Goal: Task Accomplishment & Management: Complete application form

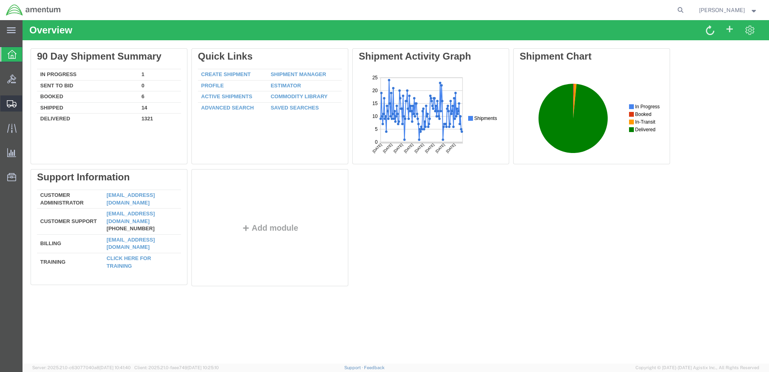
click at [0, 0] on span "Create Shipment" at bounding box center [0, 0] width 0 height 0
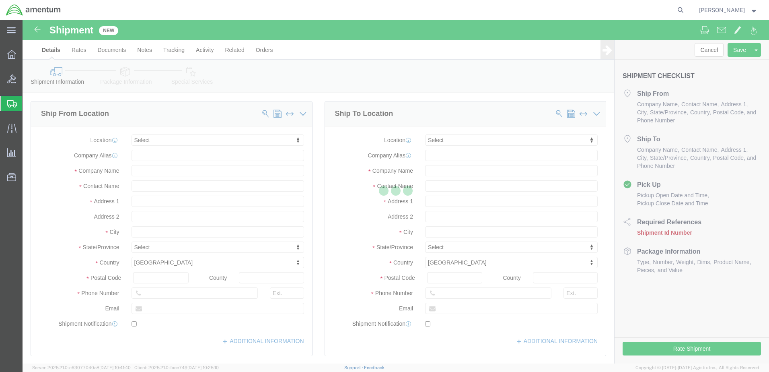
select select
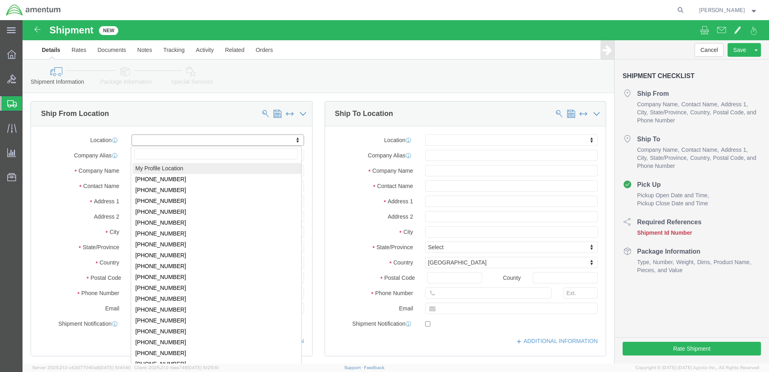
select select "MYPROFILE"
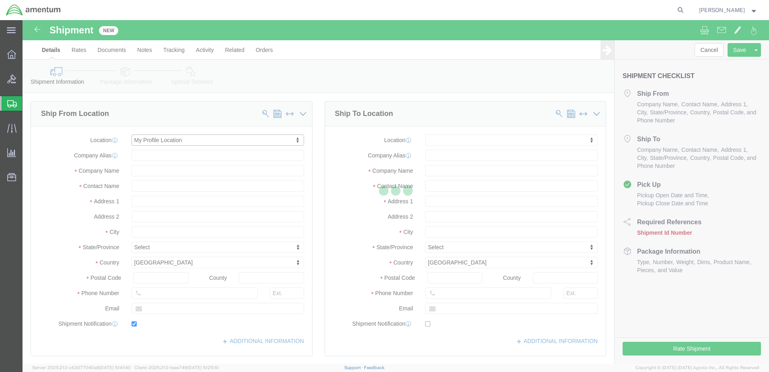
type input "[STREET_ADDRESS][PERSON_NAME]"
type input "79925"
type input "[PHONE_NUMBER]"
type input "[PERSON_NAME][EMAIL_ADDRESS][DOMAIN_NAME]"
checkbox input "true"
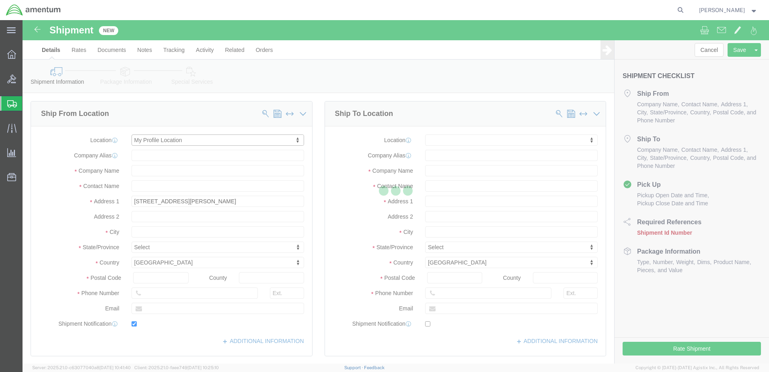
type input "Amentum Services, Inc."
type input "[PERSON_NAME]"
type input "[GEOGRAPHIC_DATA]"
select select "[GEOGRAPHIC_DATA]"
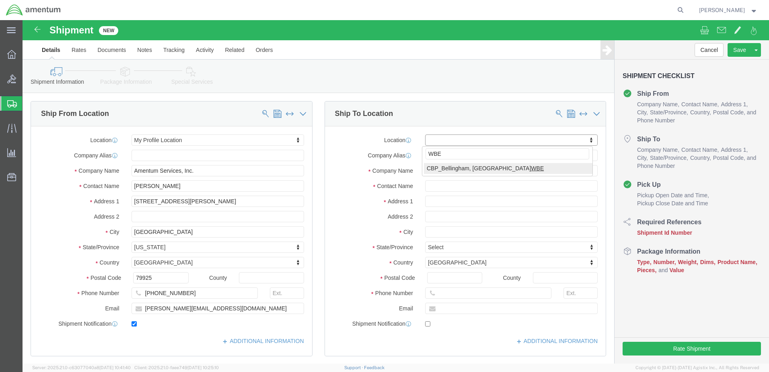
type input "WBE"
select select "49918"
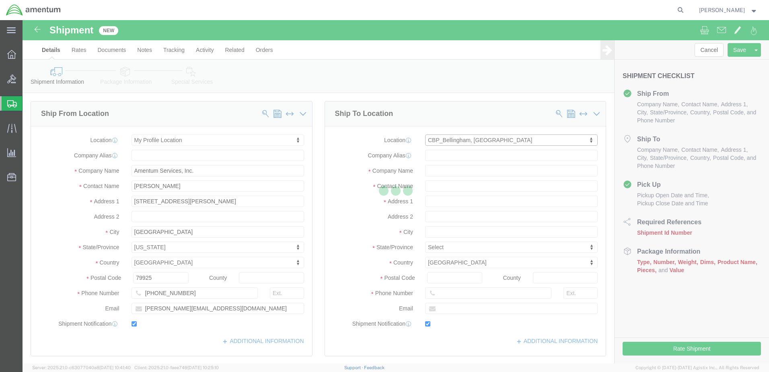
type input "[STREET_ADDRESS]"
type input "98226"
type input "[PHONE_NUMBER]"
type input "[PERSON_NAME][EMAIL_ADDRESS][PERSON_NAME][DOMAIN_NAME]"
checkbox input "true"
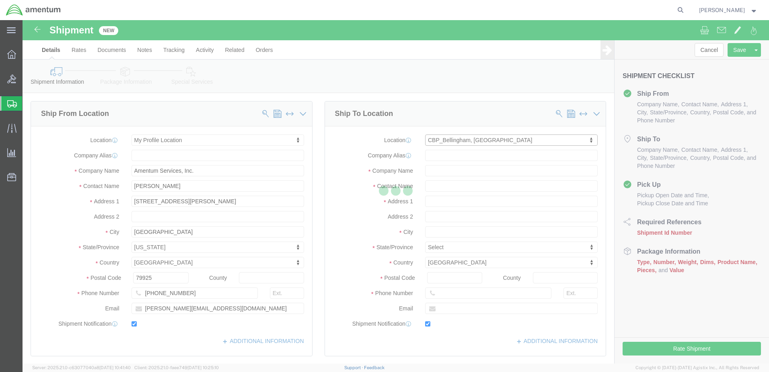
type input "Amentum Services, Inc"
type input "[PERSON_NAME]"
type input "Bellingham"
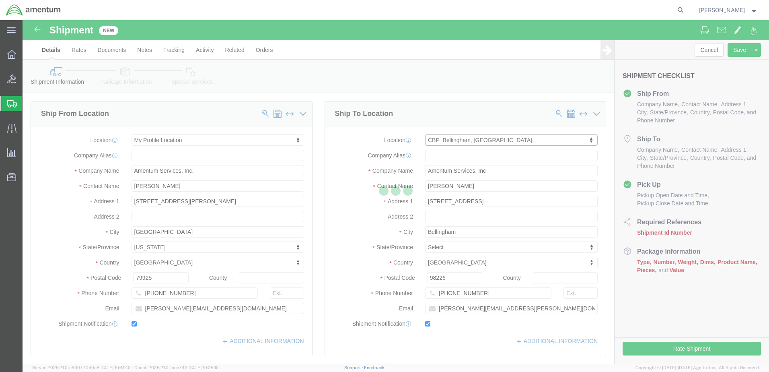
select select "WA"
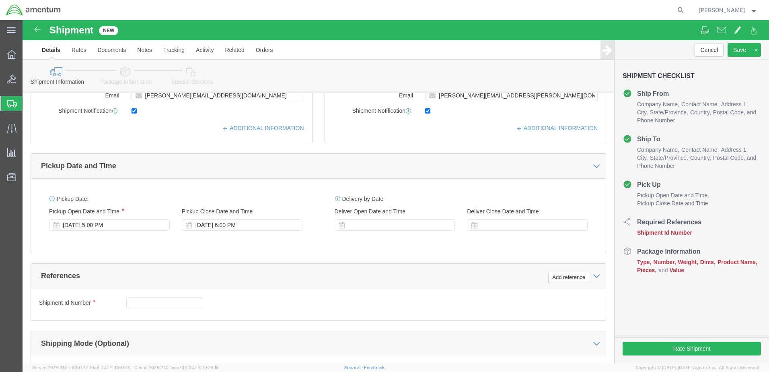
scroll to position [241, 0]
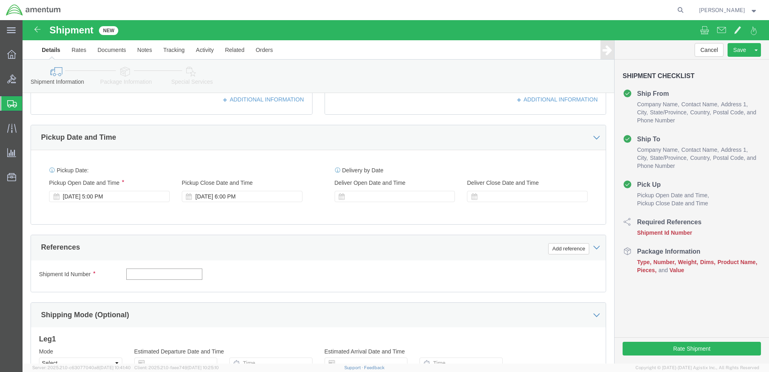
click input "text"
type input "101525"
click button "Add reference"
click select "Select Account Type Activity ID Airline Appointment Number ASN Batch Request # …"
select select "CUSTREF"
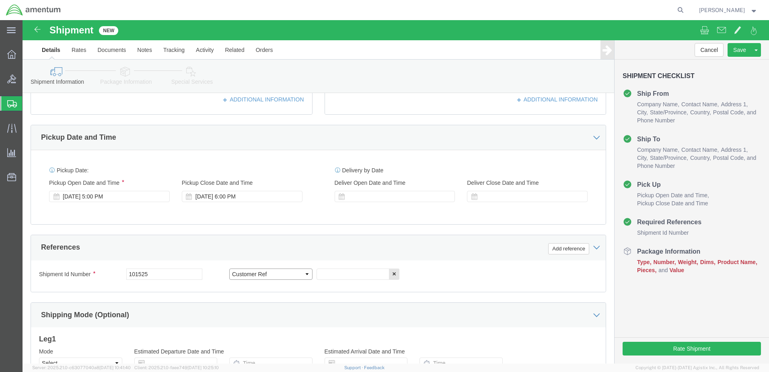
click select "Select Account Type Activity ID Airline Appointment Number ASN Batch Request # …"
click input "text"
type input "527-012929"
click button "Add reference"
click select "Select Account Type Activity ID Airline Appointment Number ASN Batch Request # …"
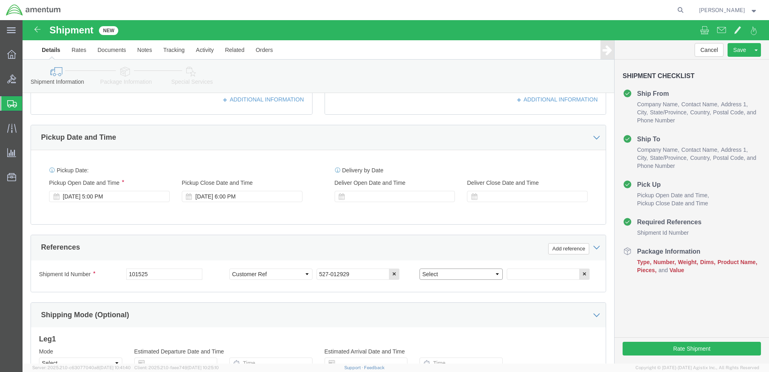
select select "DEPT"
click select "Select Account Type Activity ID Airline Appointment Number ASN Batch Request # …"
click input "text"
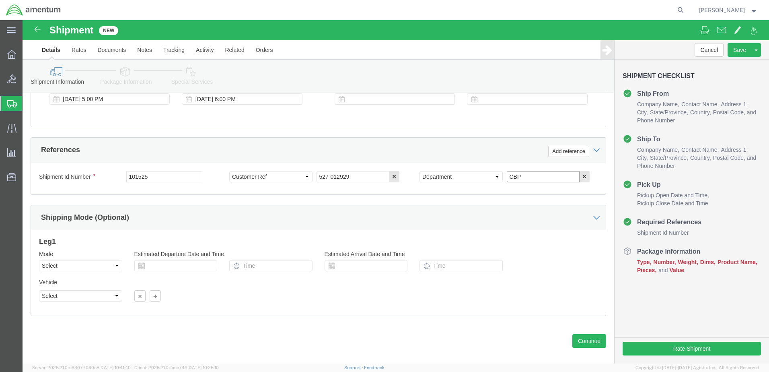
scroll to position [348, 0]
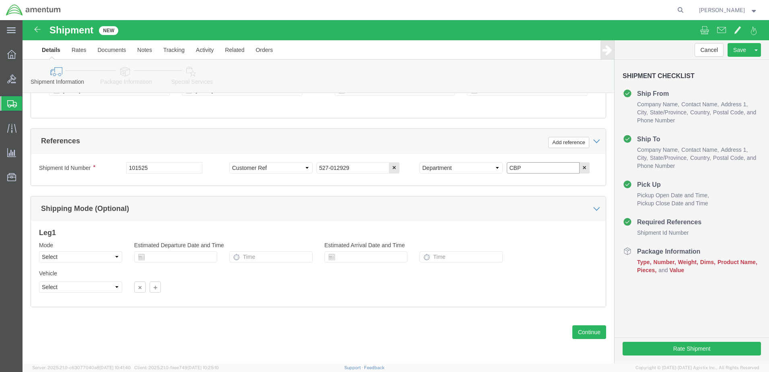
type input "CBP"
click select "Select Air Less than Truckload Multi-Leg Ocean Freight Rail Small Parcel Truckl…"
select select "SMAL"
click select "Select Air Less than Truckload Multi-Leg Ocean Freight Rail Small Parcel Truckl…"
click button "Continue"
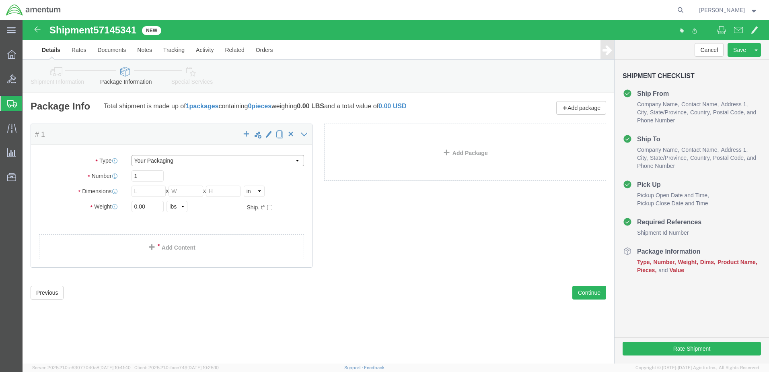
click select "Select Bale(s) Basket(s) Bolt(s) Bottle(s) Buckets Bulk Bundle(s) Can(s) Cardbo…"
select select "ENV"
click select "Select Bale(s) Basket(s) Bolt(s) Bottle(s) Buckets Bulk Bundle(s) Can(s) Cardbo…"
type input "9.50"
type input "12.50"
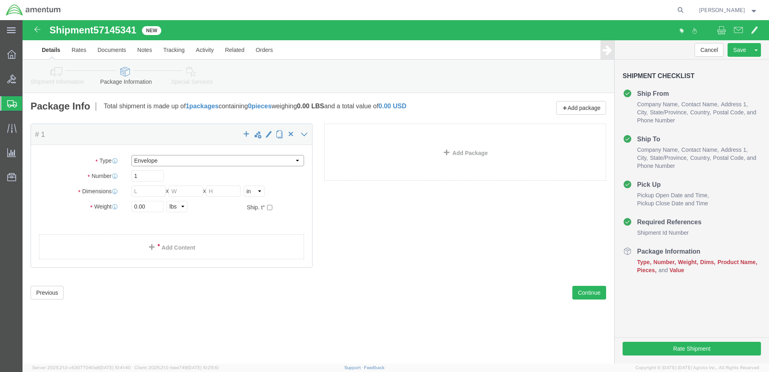
type input "0.25"
type input "1"
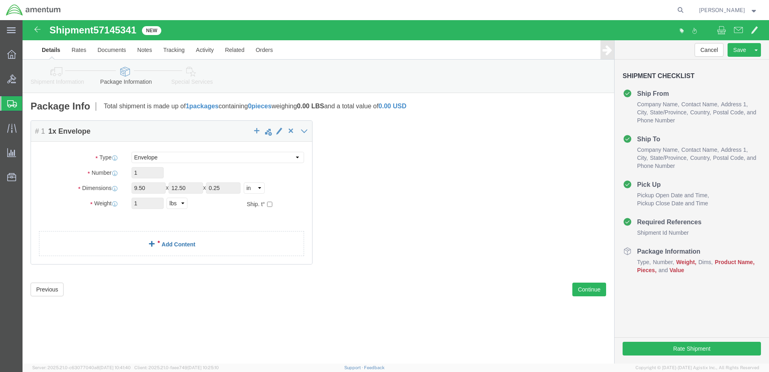
click span
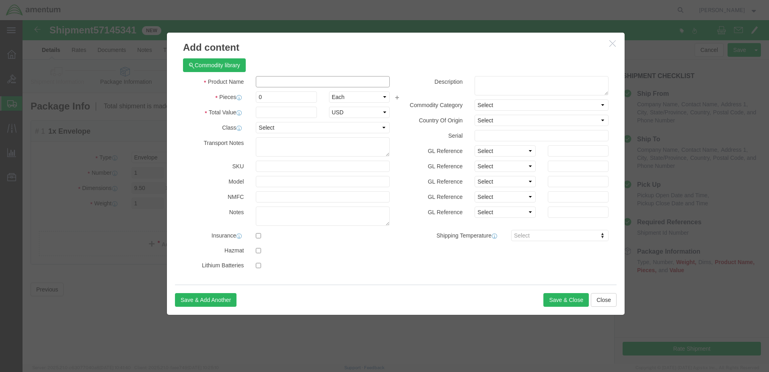
click input "text"
type input "NUT"
type input "1"
type input "20.00"
click button "Save & Close"
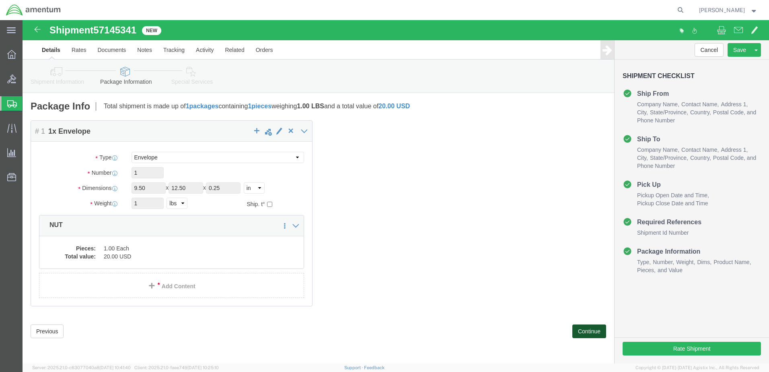
click button "Continue"
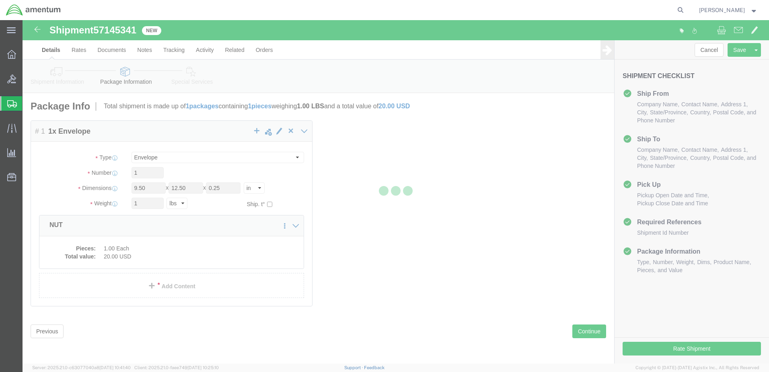
select select
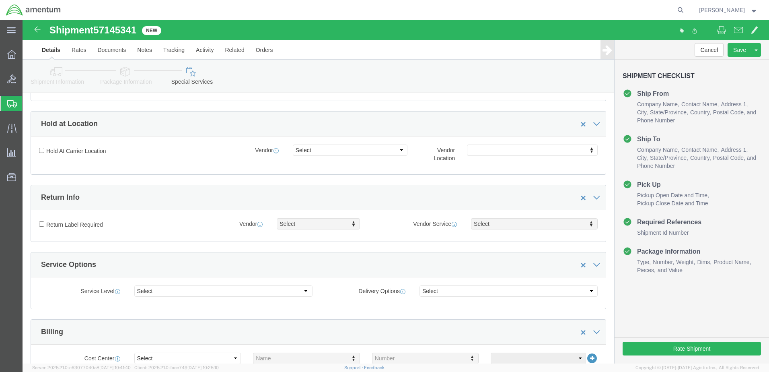
scroll to position [161, 0]
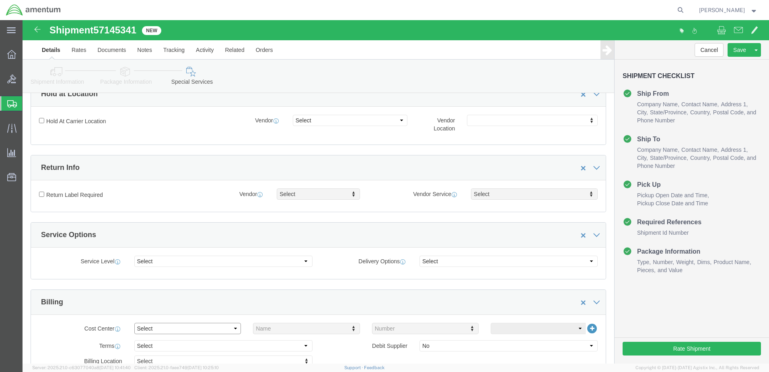
click select "Select Buyer Cost Center Department Operations Number Order Number Sales Person"
select select "COSTCENTER"
click select "Select Buyer Cost Center Department Operations Number Order Number Sales Person"
type input "6118.04.03.2219.000.ELP.0000"
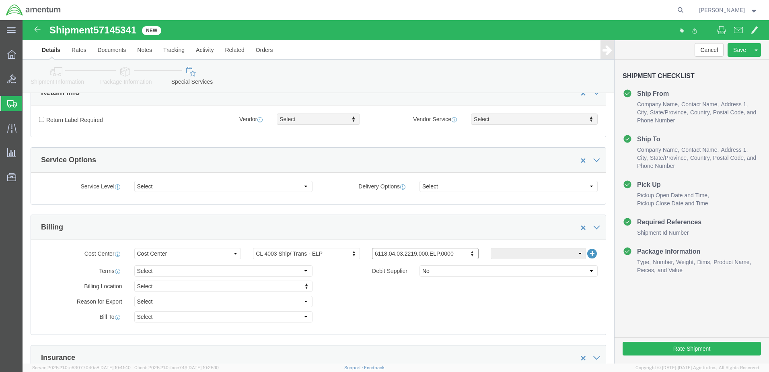
scroll to position [322, 0]
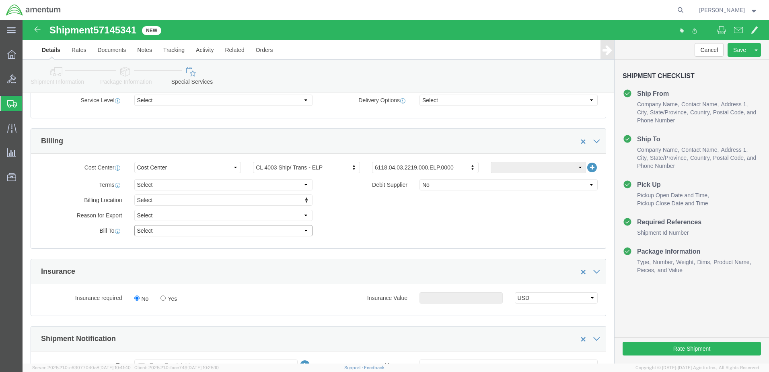
click select "Select Recipient Account Sender/Shipper Third Party Account"
select select "SHIP"
click select "Select Recipient Account Sender/Shipper Third Party Account"
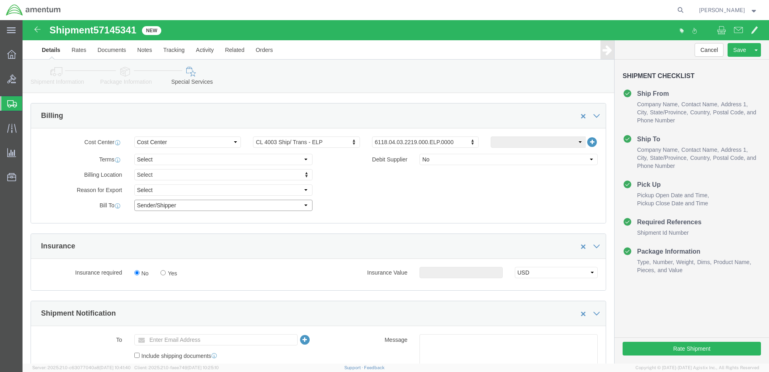
scroll to position [402, 0]
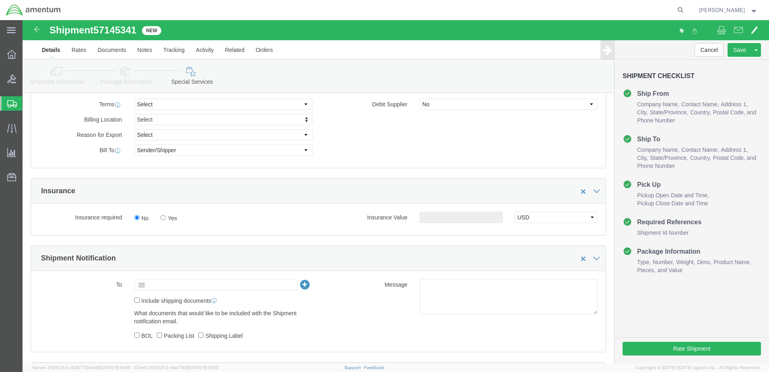
click input "text"
type input "[PERSON_NAME][EMAIL_ADDRESS][PERSON_NAME]"
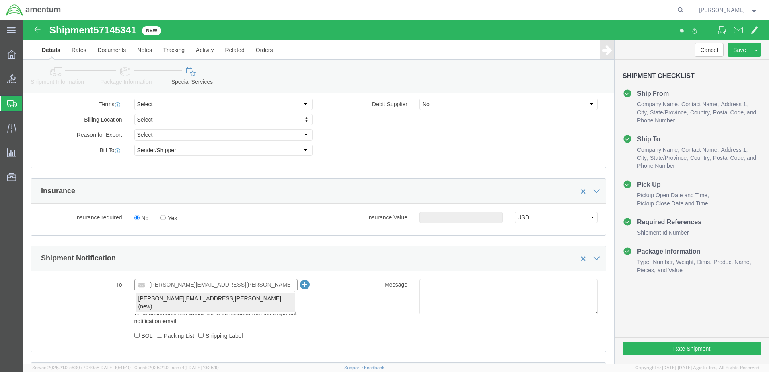
type input "[PERSON_NAME][EMAIL_ADDRESS][PERSON_NAME]"
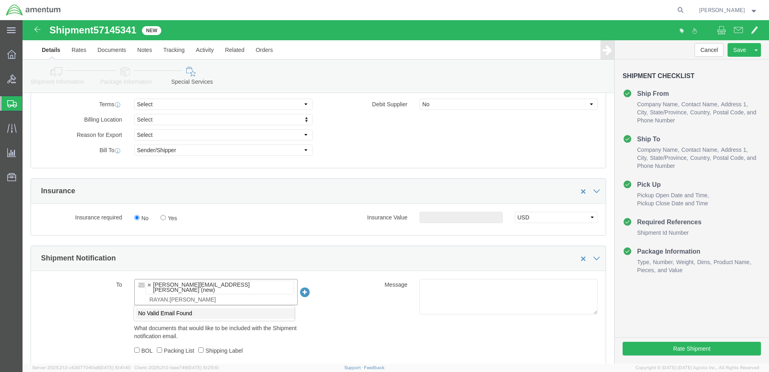
type input "RAYAN.[PERSON_NAME]"
type input "[PERSON_NAME][EMAIL_ADDRESS][PERSON_NAME][DOMAIN_NAME]"
type input "[PERSON_NAME][EMAIL_ADDRESS][PERSON_NAME],[PERSON_NAME][EMAIL_ADDRESS][PERSON_N…"
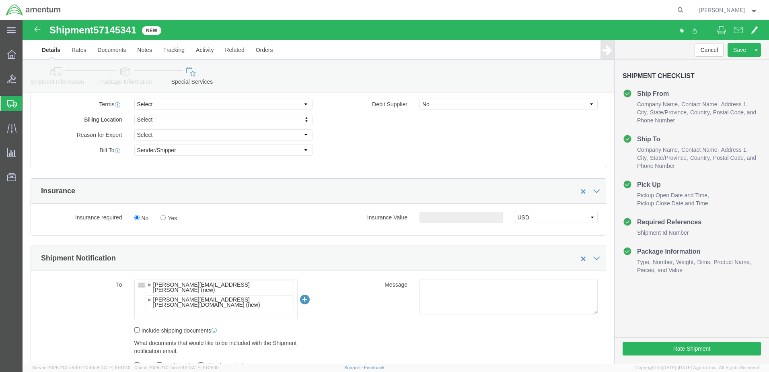
click ul "[PERSON_NAME][EMAIL_ADDRESS][PERSON_NAME] (new) [PERSON_NAME][EMAIL_ADDRESS][PE…"
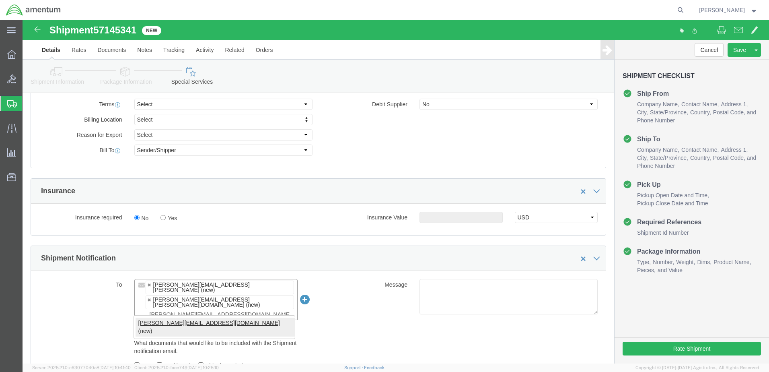
type input "[PERSON_NAME][EMAIL_ADDRESS][PERSON_NAME][DOMAIN_NAME]"
type input "[PERSON_NAME][EMAIL_ADDRESS][PERSON_NAME],[PERSON_NAME][EMAIL_ADDRESS][PERSON_N…"
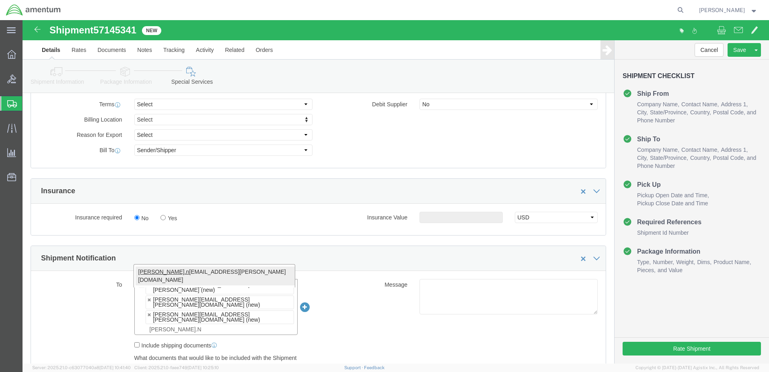
type input "[PERSON_NAME].N"
type input "[PERSON_NAME][EMAIL_ADDRESS][PERSON_NAME],[PERSON_NAME][EMAIL_ADDRESS][PERSON_N…"
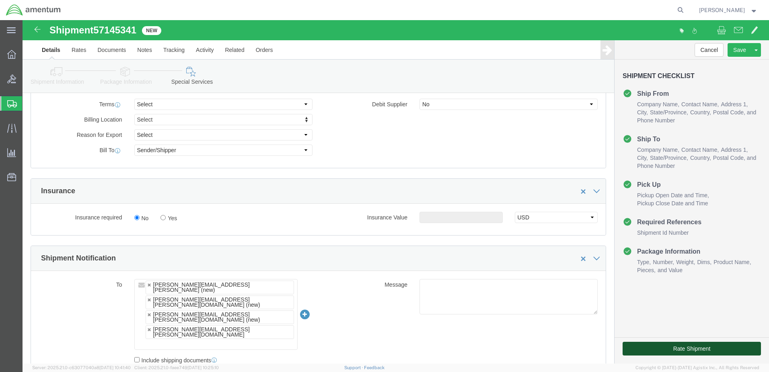
click button "Rate Shipment"
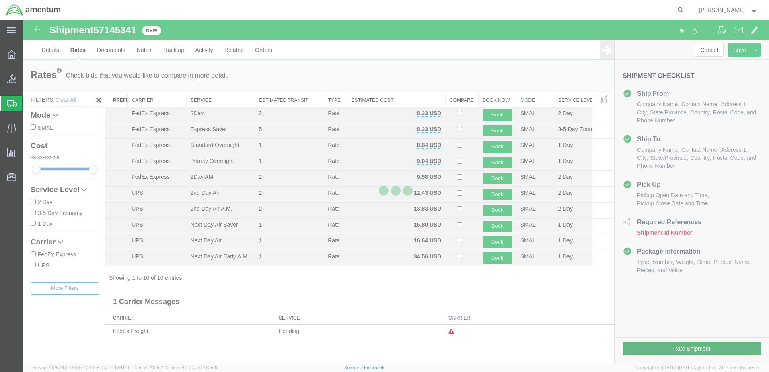
scroll to position [0, 0]
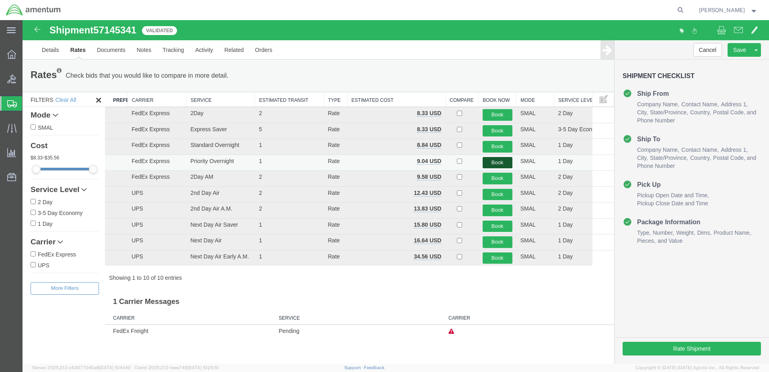
click at [497, 163] on button "Book" at bounding box center [498, 163] width 30 height 12
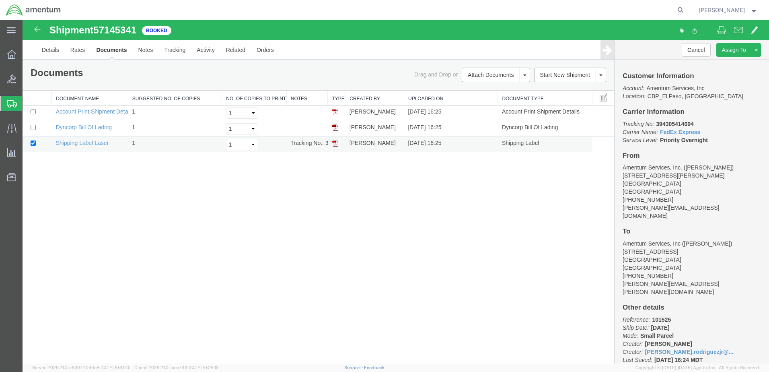
click at [335, 142] on img at bounding box center [335, 143] width 6 height 6
click at [752, 10] on strong "button" at bounding box center [754, 9] width 7 height 3
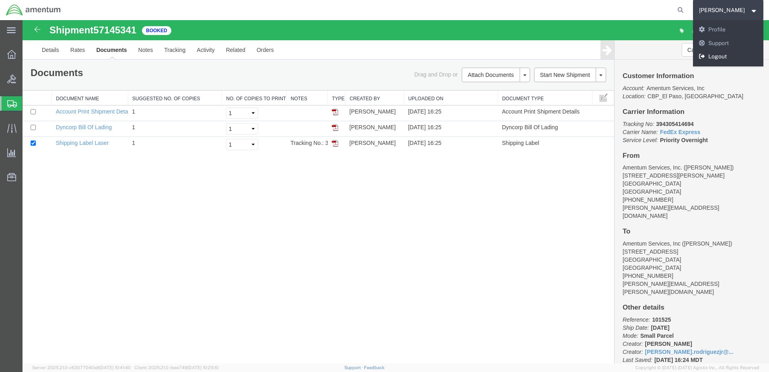
click at [700, 56] on link "Logout" at bounding box center [728, 57] width 71 height 14
